Goal: Information Seeking & Learning: Learn about a topic

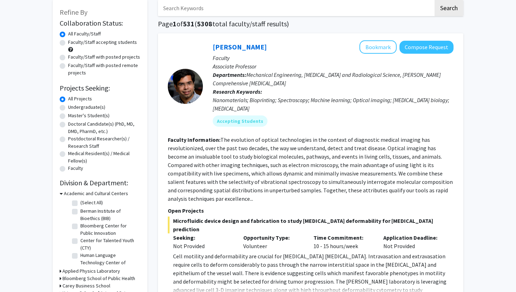
scroll to position [45, 0]
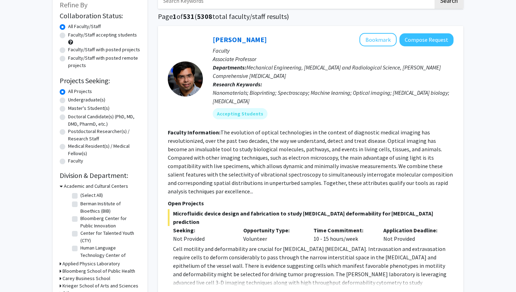
click at [98, 103] on label "Undergraduate(s)" at bounding box center [86, 99] width 37 height 7
click at [73, 101] on input "Undergraduate(s)" at bounding box center [70, 98] width 5 height 5
radio input "true"
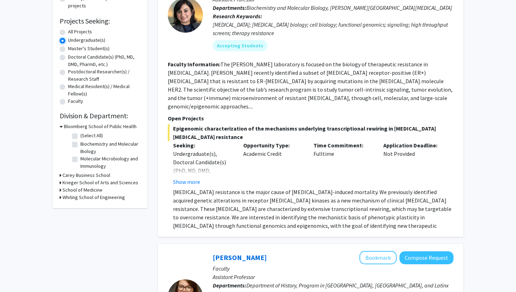
scroll to position [106, 0]
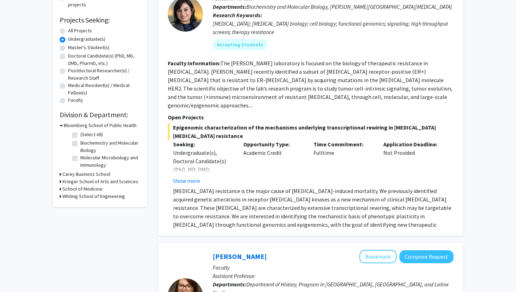
click at [98, 182] on h3 "Krieger School of Arts and Sciences" at bounding box center [100, 181] width 76 height 7
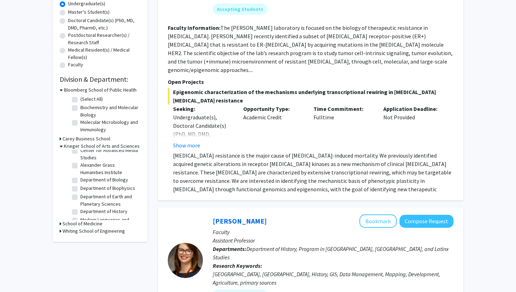
scroll to position [0, 0]
click at [105, 140] on h3 "Carey Business School" at bounding box center [86, 138] width 48 height 7
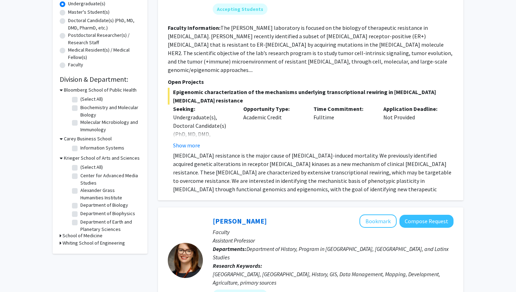
click at [84, 245] on h3 "Whiting School of Engineering" at bounding box center [93, 242] width 62 height 7
click at [84, 245] on h3 "Whiting School of Engineering" at bounding box center [95, 242] width 62 height 7
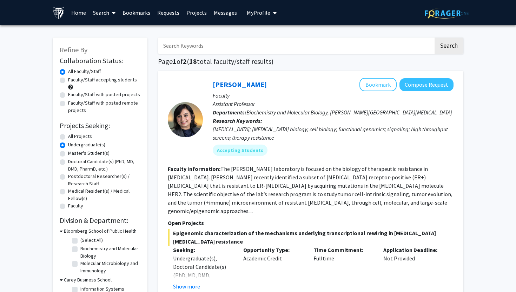
click at [236, 41] on input "Search Keywords" at bounding box center [295, 46] width 275 height 16
type input "Finance"
click at [445, 51] on button "Search" at bounding box center [448, 46] width 29 height 16
radio input "true"
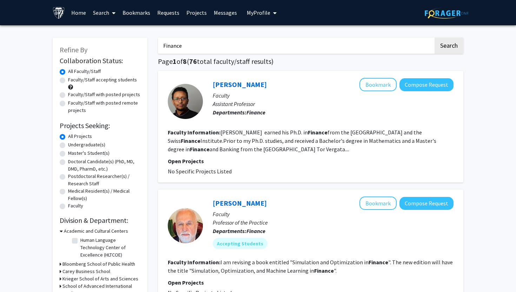
click at [309, 149] on fg-read-more "Sofonias Alemu Korsaye earned his Ph.D. in Finance from the University of Genev…" at bounding box center [302, 141] width 268 height 24
click at [267, 84] on link "Sofonias Alemu Korsaye" at bounding box center [240, 84] width 54 height 9
click at [244, 87] on link "Sofonias Alemu Korsaye" at bounding box center [240, 84] width 54 height 9
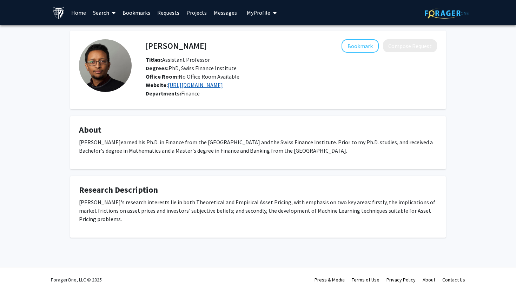
click at [209, 83] on link "https://www.sofoniaskorsaye.com/" at bounding box center [195, 84] width 55 height 7
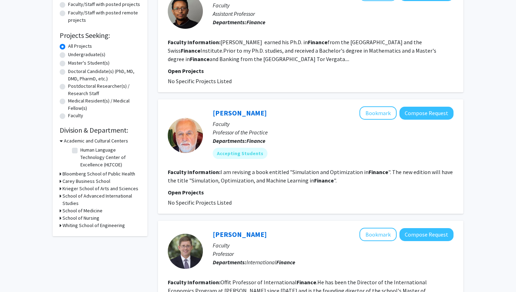
scroll to position [95, 0]
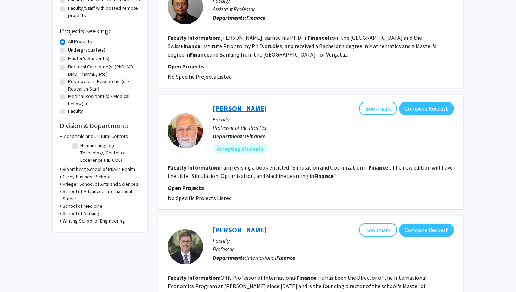
click at [241, 109] on link "Frank Fabozzi" at bounding box center [240, 108] width 54 height 9
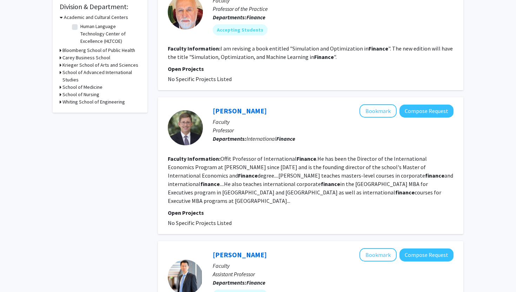
scroll to position [213, 0]
click at [233, 112] on link "Gordon Bodnar" at bounding box center [240, 111] width 54 height 9
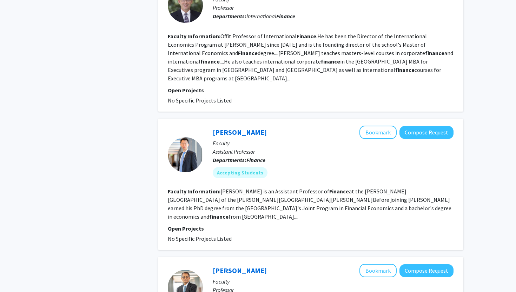
scroll to position [348, 0]
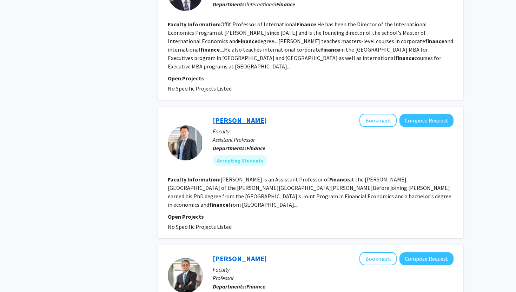
click at [231, 116] on link "[PERSON_NAME]" at bounding box center [240, 120] width 54 height 9
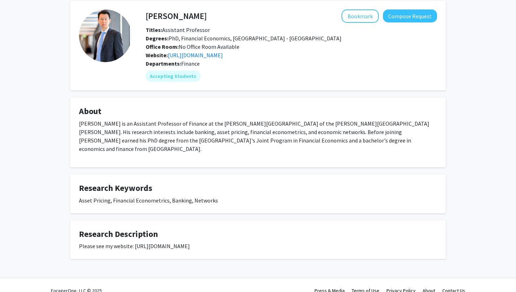
scroll to position [29, 0]
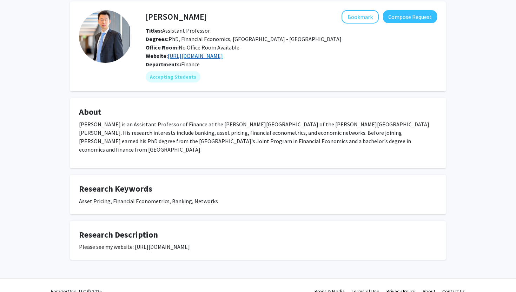
click at [212, 54] on link "[URL][DOMAIN_NAME]" at bounding box center [195, 55] width 55 height 7
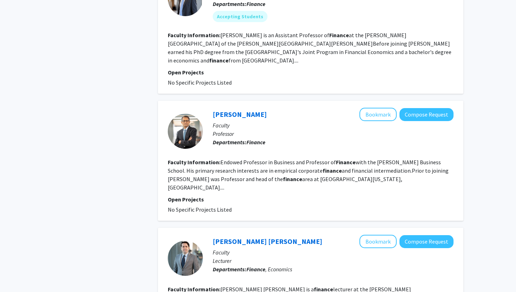
scroll to position [493, 0]
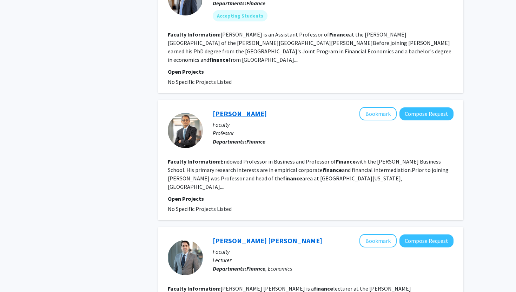
click at [266, 109] on link "Nagpurnanand Prabhala" at bounding box center [240, 113] width 54 height 9
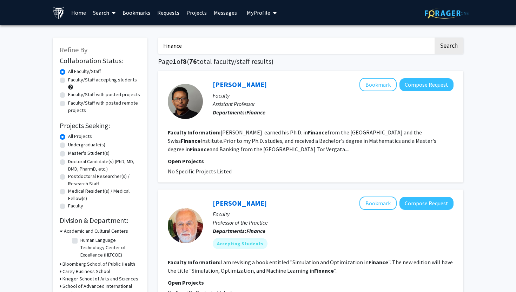
click at [93, 81] on label "Faculty/Staff accepting students" at bounding box center [102, 79] width 69 height 7
click at [73, 81] on input "Faculty/Staff accepting students" at bounding box center [70, 78] width 5 height 5
radio input "true"
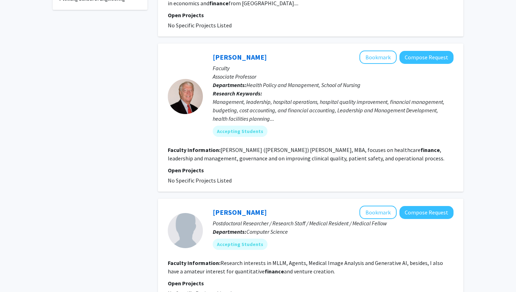
scroll to position [310, 0]
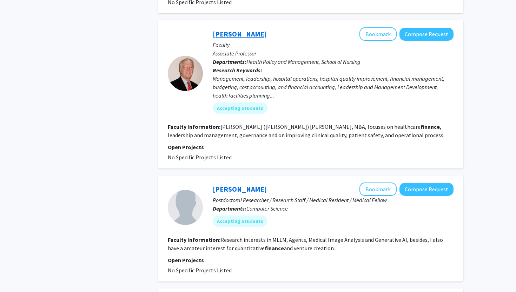
click at [226, 29] on link "Bill Ward" at bounding box center [240, 33] width 54 height 9
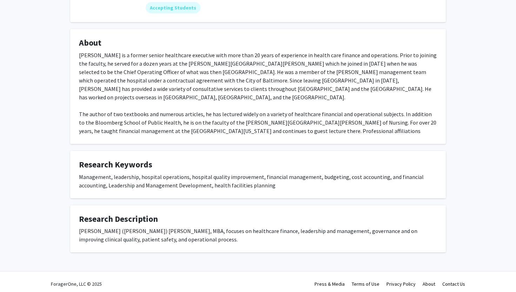
scroll to position [102, 0]
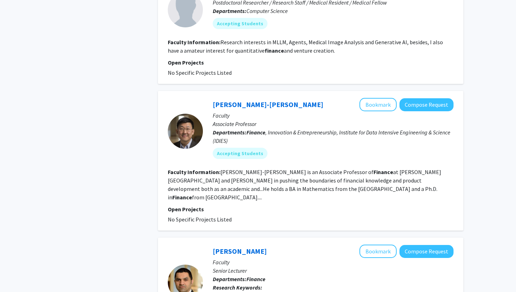
scroll to position [508, 0]
click at [257, 100] on link "Jim Kyung-Soo Liew" at bounding box center [268, 104] width 111 height 9
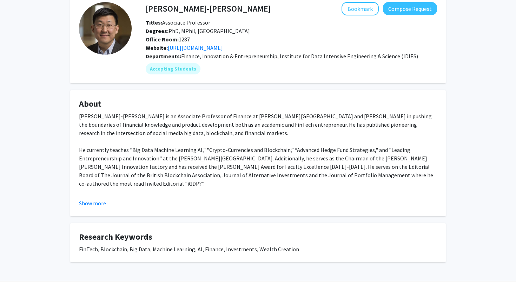
scroll to position [51, 0]
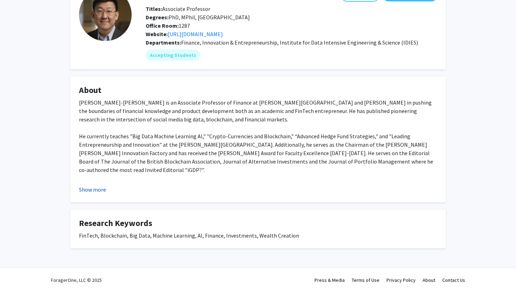
click at [91, 187] on button "Show more" at bounding box center [92, 189] width 27 height 8
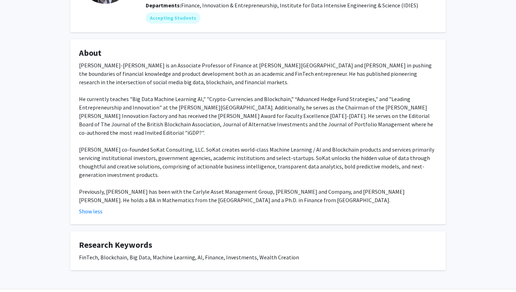
scroll to position [85, 0]
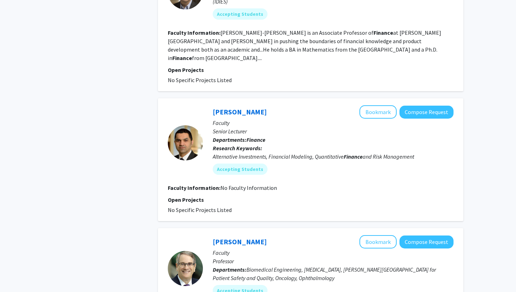
scroll to position [647, 0]
click at [241, 107] on link "Ahmad Ajakh" at bounding box center [240, 111] width 54 height 9
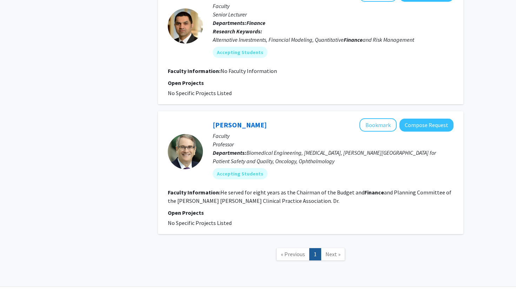
scroll to position [767, 0]
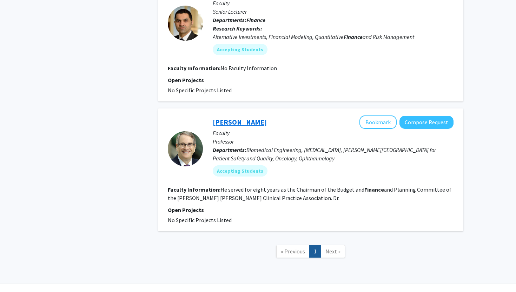
click at [242, 118] on link "Henry Brem" at bounding box center [240, 122] width 54 height 9
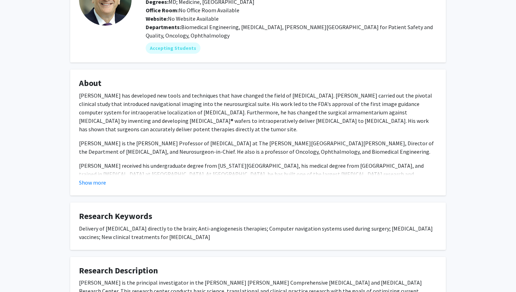
scroll to position [74, 0]
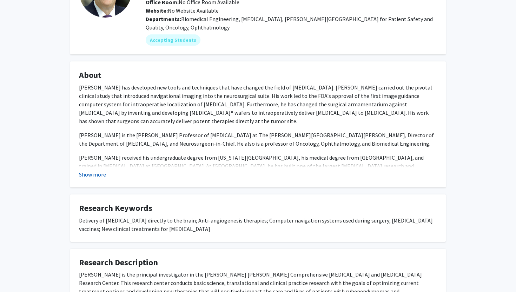
click at [99, 174] on button "Show more" at bounding box center [92, 174] width 27 height 8
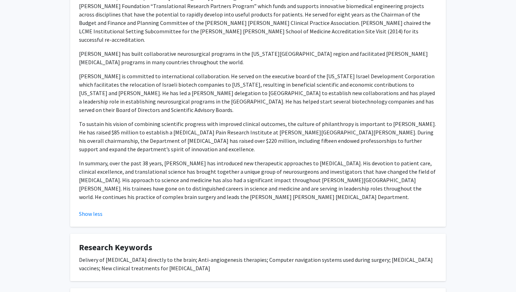
scroll to position [532, 0]
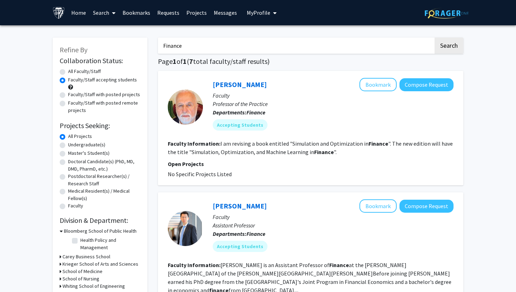
drag, startPoint x: 190, startPoint y: 47, endPoint x: 126, endPoint y: 39, distance: 64.7
type input "Economics"
click at [434, 38] on button "Search" at bounding box center [448, 46] width 29 height 16
radio input "true"
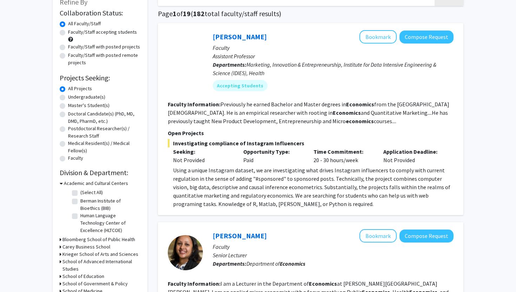
scroll to position [8, 0]
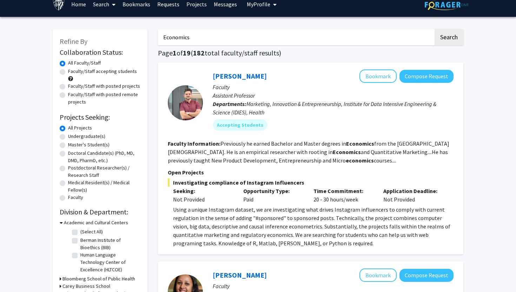
click at [81, 73] on label "Faculty/Staff accepting students" at bounding box center [102, 71] width 69 height 7
click at [73, 72] on input "Faculty/Staff accepting students" at bounding box center [70, 70] width 5 height 5
radio input "true"
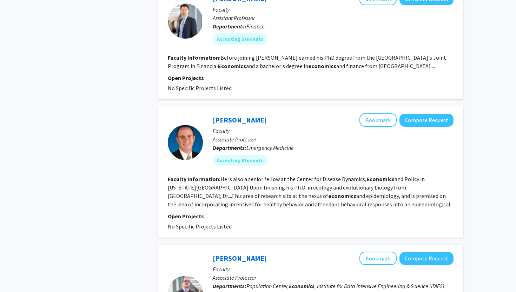
scroll to position [459, 0]
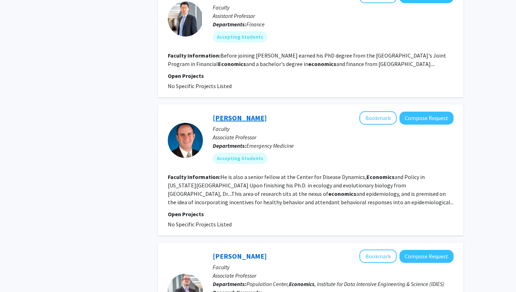
click at [233, 113] on link "Eili Klein" at bounding box center [240, 117] width 54 height 9
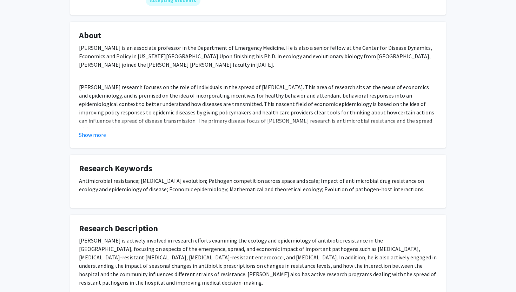
scroll to position [107, 0]
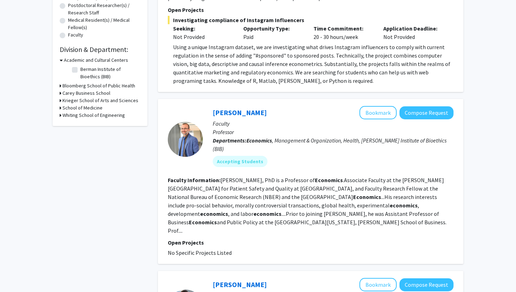
scroll to position [242, 0]
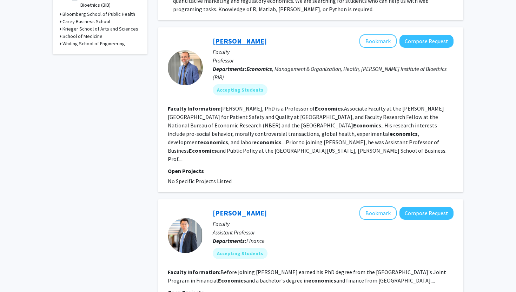
click at [237, 42] on link "Mario Macis" at bounding box center [240, 40] width 54 height 9
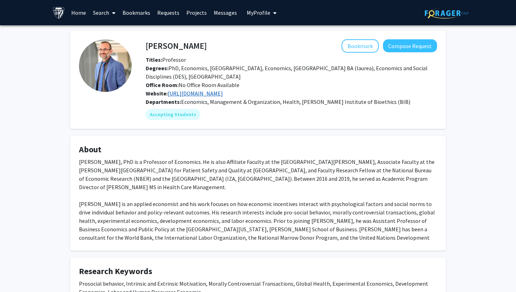
click at [198, 93] on link "https://mariomacis.net/" at bounding box center [195, 93] width 55 height 7
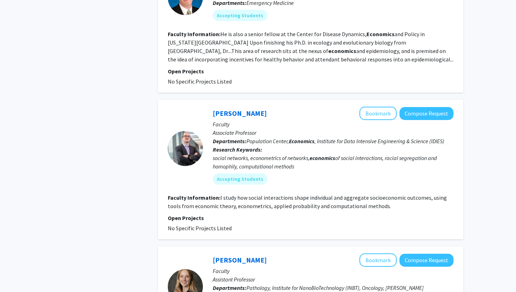
scroll to position [605, 0]
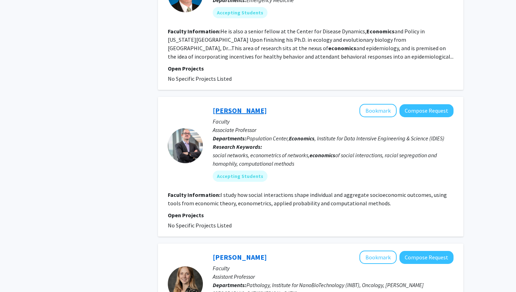
click at [241, 106] on link "Angelo Mele" at bounding box center [240, 110] width 54 height 9
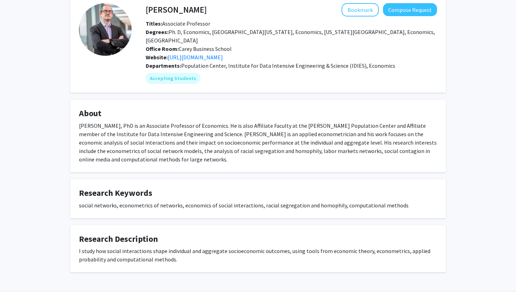
scroll to position [37, 0]
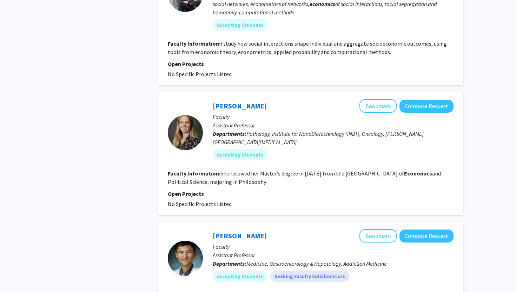
scroll to position [757, 0]
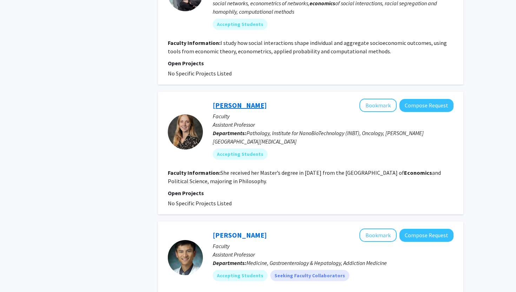
click at [245, 101] on link "Ashley Kiemen" at bounding box center [240, 105] width 54 height 9
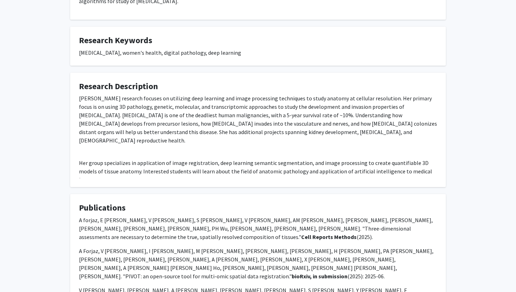
scroll to position [209, 0]
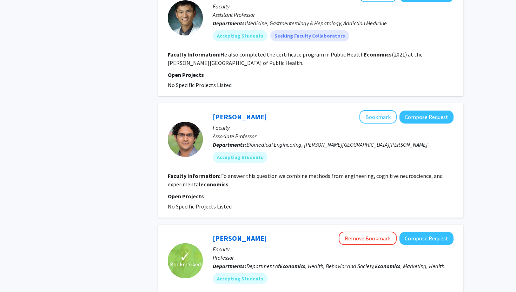
scroll to position [997, 0]
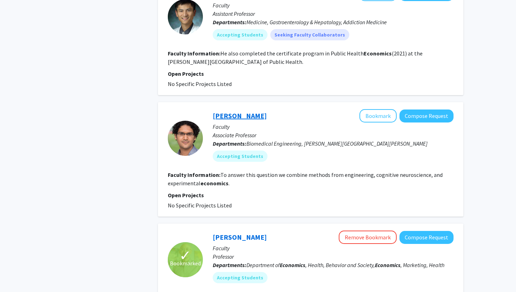
click at [231, 111] on link "Vikram Chib" at bounding box center [240, 115] width 54 height 9
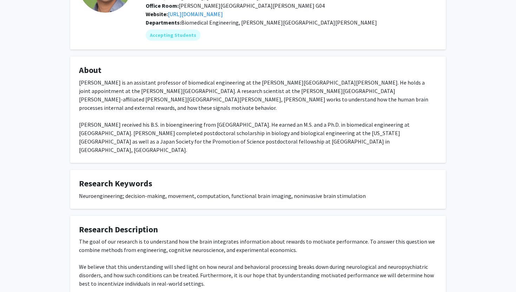
scroll to position [111, 0]
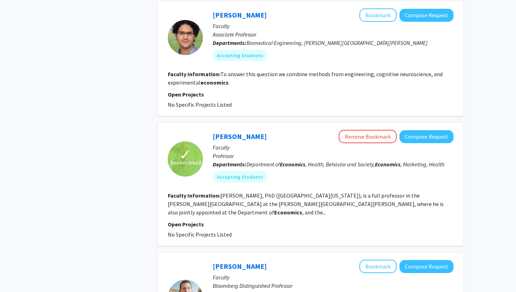
scroll to position [1099, 0]
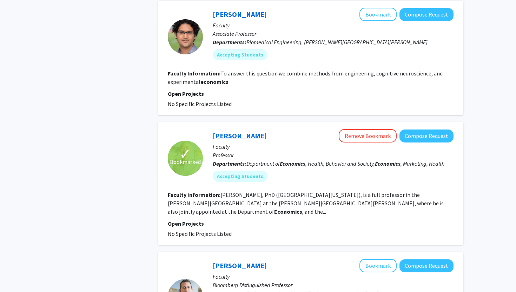
click at [242, 131] on link "Andrew Ching" at bounding box center [240, 135] width 54 height 9
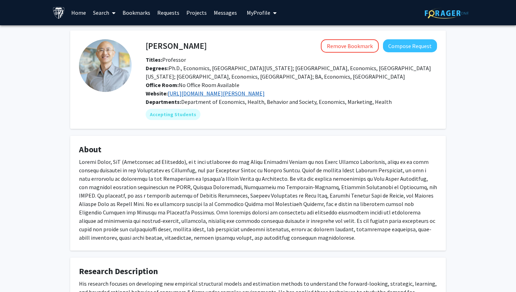
click at [257, 96] on link "https://sites.google.com/view/andrew-ching/" at bounding box center [216, 93] width 97 height 7
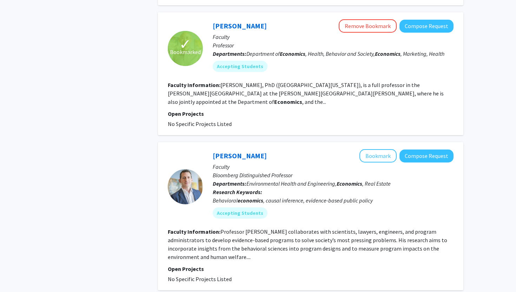
scroll to position [1251, 0]
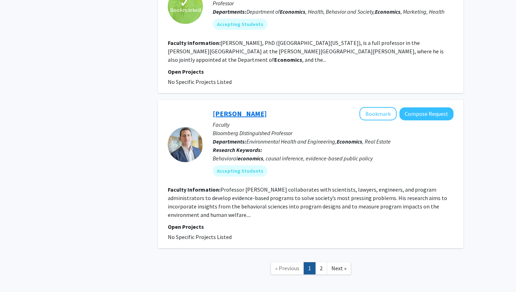
click at [240, 109] on link "Paul Ferraro" at bounding box center [240, 113] width 54 height 9
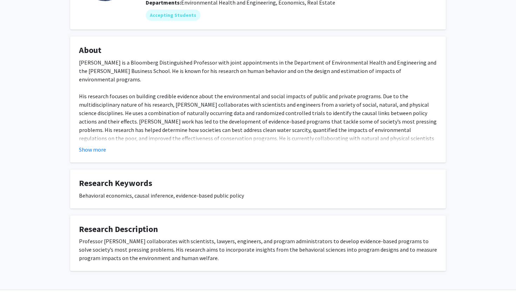
scroll to position [87, 0]
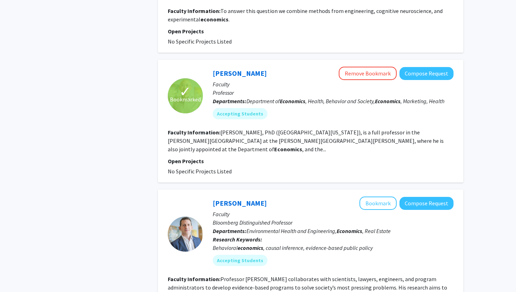
scroll to position [1251, 0]
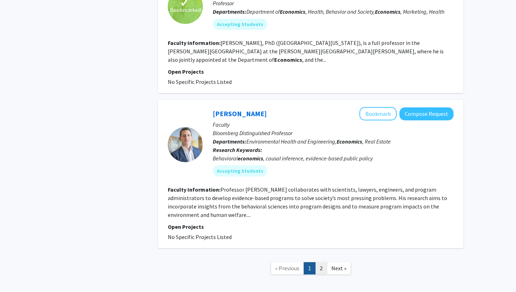
click at [324, 262] on link "2" at bounding box center [321, 268] width 12 height 12
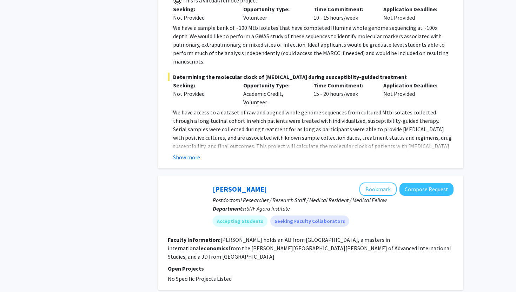
scroll to position [524, 0]
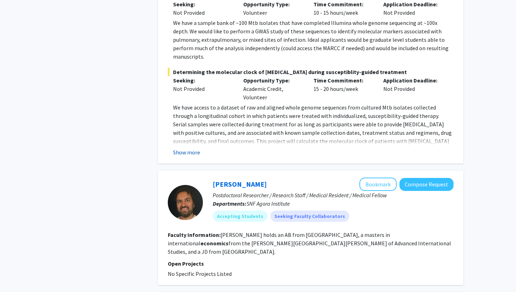
click at [194, 148] on button "Show more" at bounding box center [186, 152] width 27 height 8
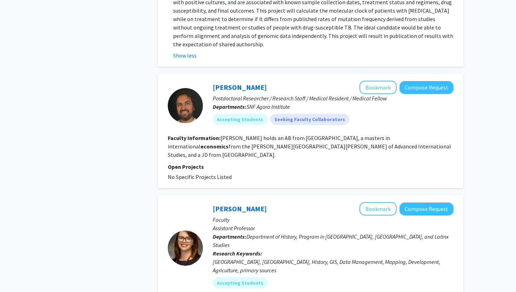
scroll to position [655, 0]
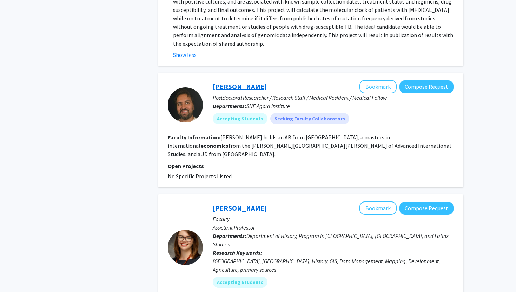
click at [236, 82] on link "Amar Bakshi" at bounding box center [240, 86] width 54 height 9
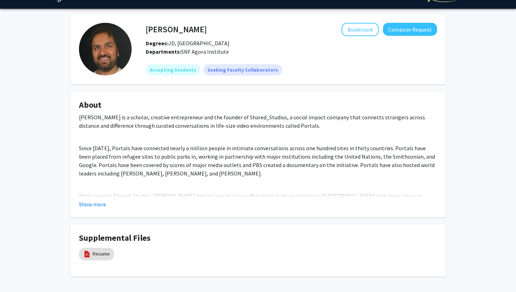
scroll to position [35, 0]
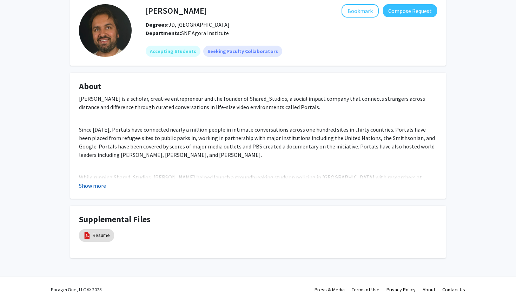
click at [94, 187] on button "Show more" at bounding box center [92, 185] width 27 height 8
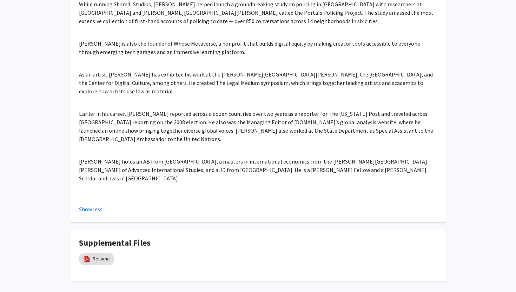
scroll to position [210, 0]
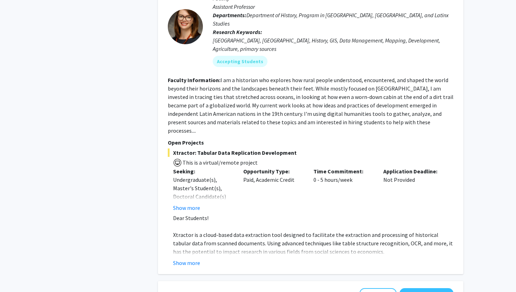
scroll to position [843, 0]
click at [192, 258] on button "Show more" at bounding box center [186, 262] width 27 height 8
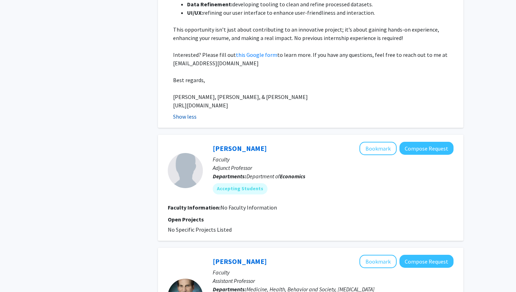
scroll to position [1187, 0]
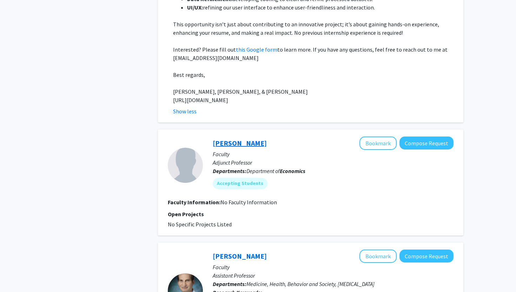
click at [249, 139] on link "Nicholas Ginsberg" at bounding box center [240, 143] width 54 height 9
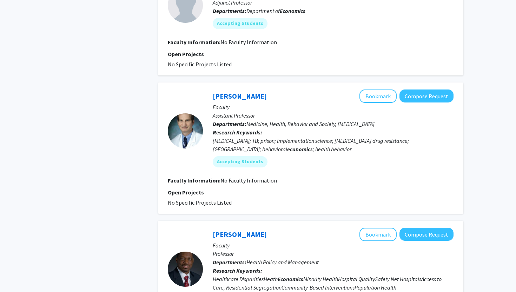
scroll to position [1155, 0]
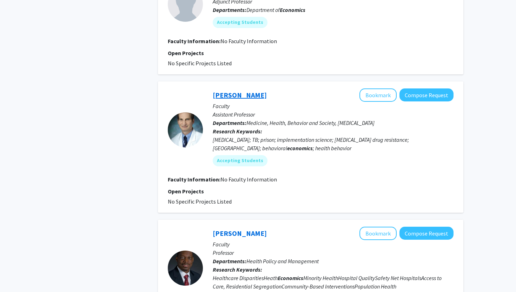
click at [262, 91] on link "Christopher Hoffmann" at bounding box center [240, 95] width 54 height 9
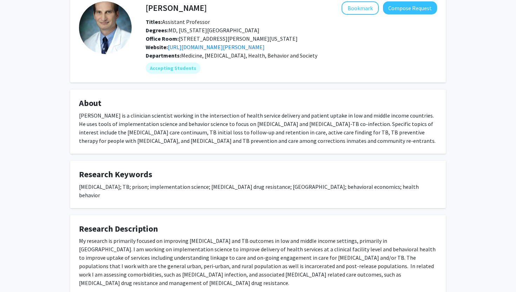
scroll to position [69, 0]
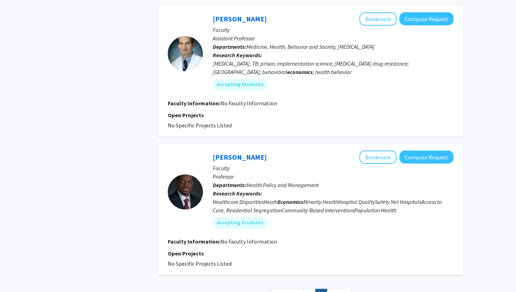
scroll to position [1258, 0]
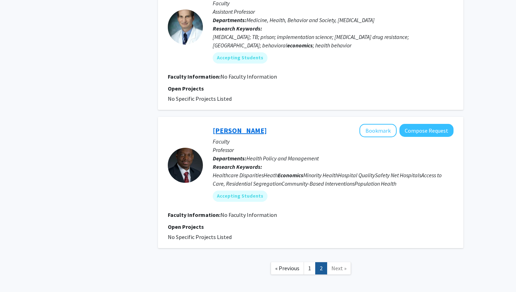
click at [244, 126] on link "Darrell Gaskin" at bounding box center [240, 130] width 54 height 9
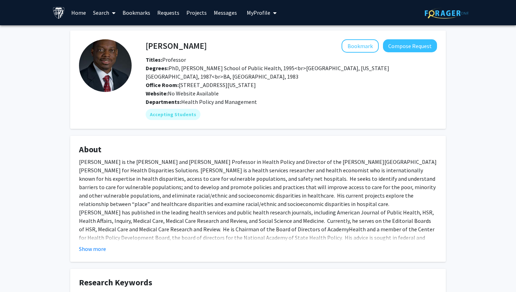
scroll to position [68, 0]
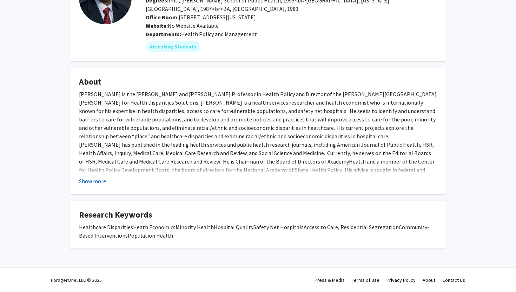
click at [98, 179] on button "Show more" at bounding box center [92, 181] width 27 height 8
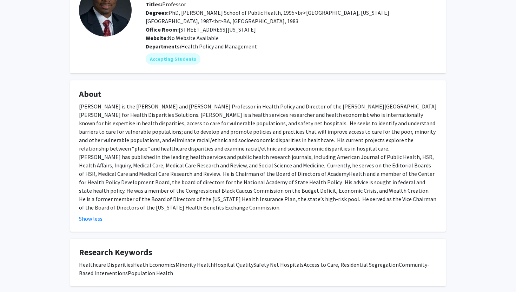
scroll to position [0, 0]
